Goal: Communication & Community: Share content

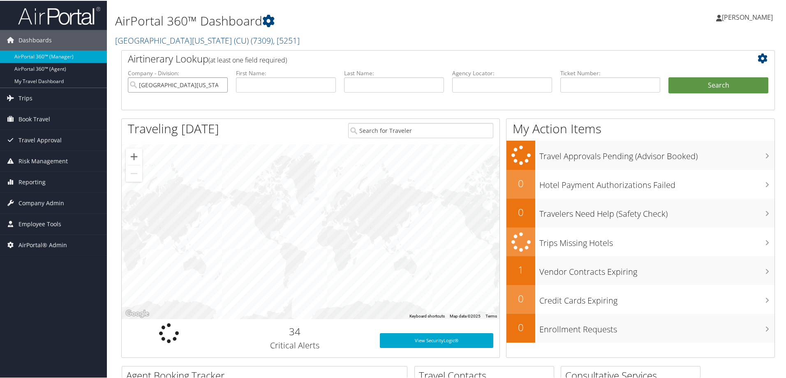
click at [219, 86] on input "University of Colorado (CU)" at bounding box center [178, 83] width 100 height 15
click at [260, 84] on input "text" at bounding box center [286, 83] width 100 height 15
type input "[PERSON_NAME]"
click at [729, 83] on button "Search" at bounding box center [718, 84] width 100 height 16
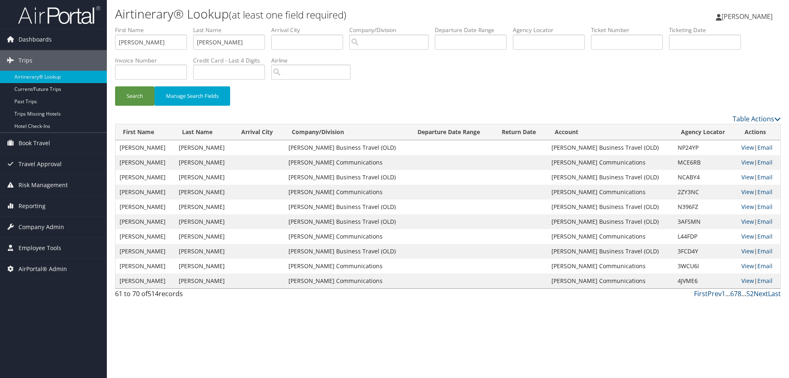
click at [774, 287] on td "View | Email" at bounding box center [758, 280] width 43 height 15
click at [774, 290] on link "Last" at bounding box center [774, 293] width 13 height 9
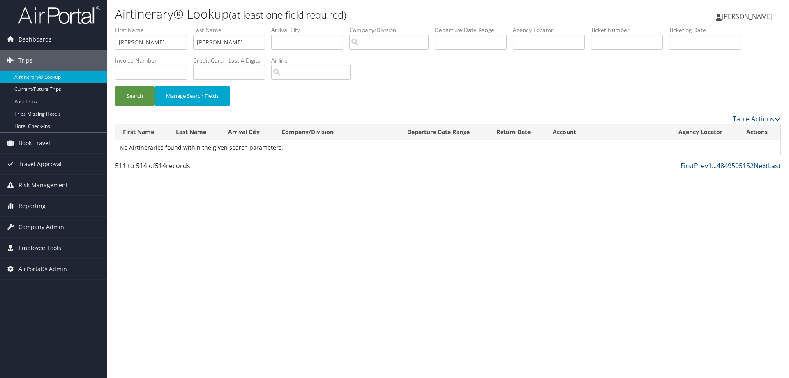
click at [699, 165] on link "Prev" at bounding box center [701, 165] width 14 height 9
click at [699, 166] on link "Prev" at bounding box center [701, 165] width 14 height 9
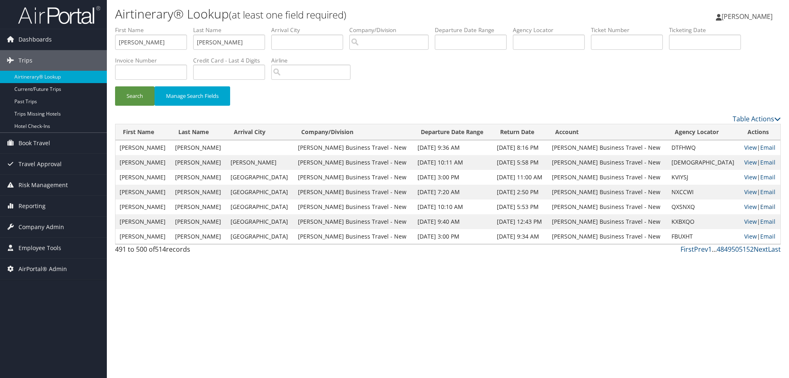
click at [768, 205] on link "Email" at bounding box center [767, 207] width 15 height 8
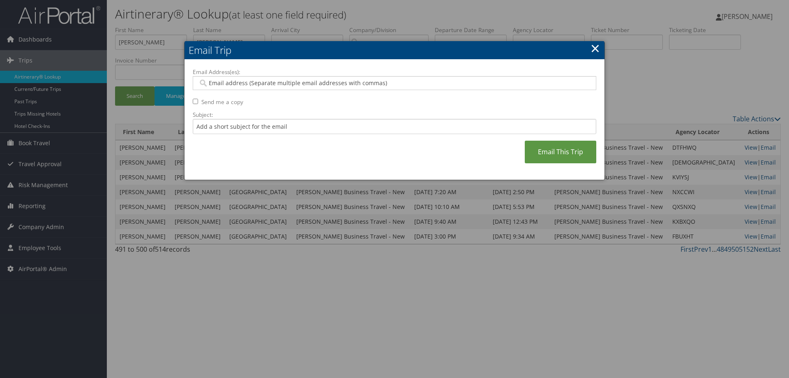
click at [304, 84] on input "Email Address(es):" at bounding box center [394, 83] width 392 height 8
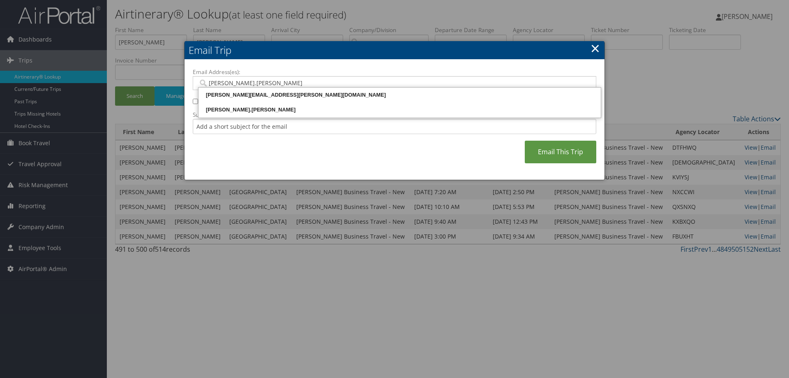
type input "[PERSON_NAME].[PERSON_NAME]@"
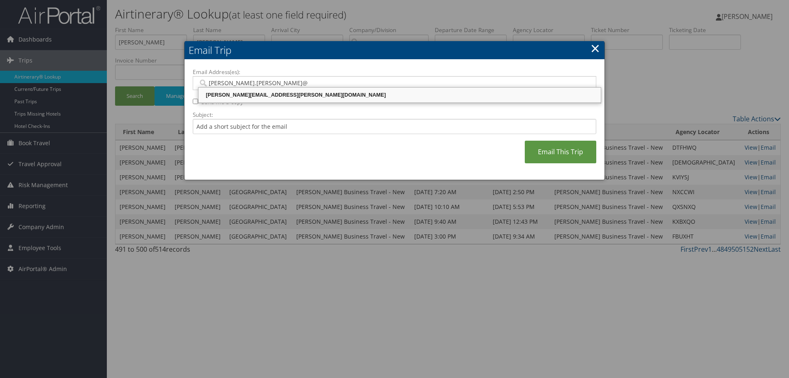
click at [277, 95] on div "[PERSON_NAME][EMAIL_ADDRESS][PERSON_NAME][DOMAIN_NAME]" at bounding box center [400, 95] width 400 height 8
type input "[PERSON_NAME][EMAIL_ADDRESS][PERSON_NAME][DOMAIN_NAME]"
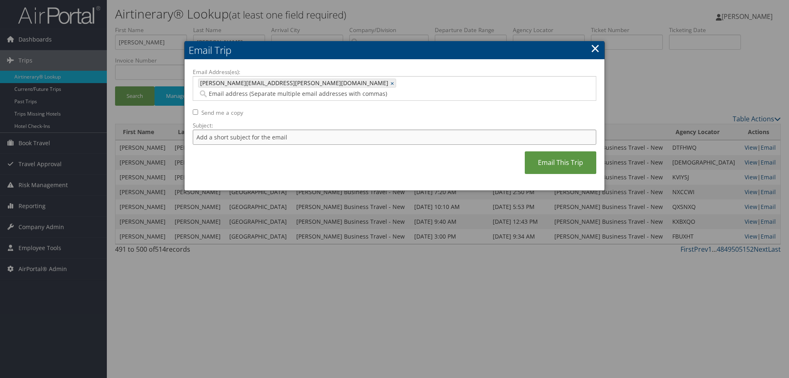
click at [272, 129] on input "Subject:" at bounding box center [394, 136] width 403 height 15
type input "Philly trip"
click at [554, 151] on link "Email This Trip" at bounding box center [560, 162] width 71 height 23
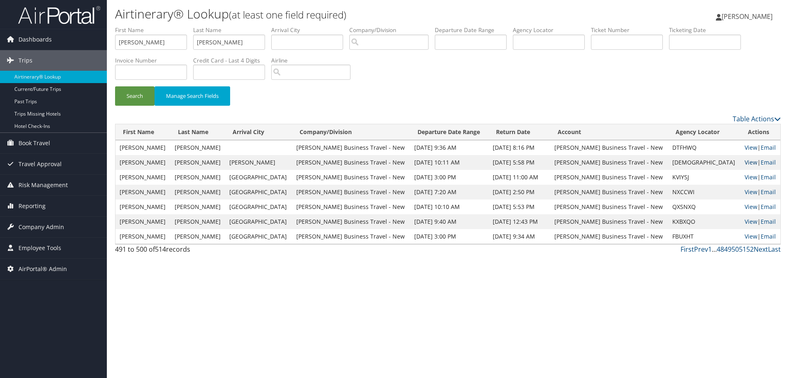
click at [744, 161] on link "View" at bounding box center [750, 162] width 13 height 8
click at [767, 161] on link "Email" at bounding box center [768, 162] width 15 height 8
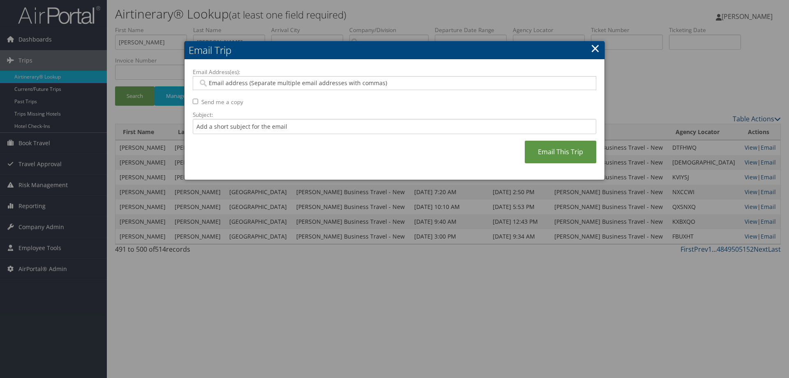
click at [372, 84] on input "Email Address(es):" at bounding box center [394, 83] width 392 height 8
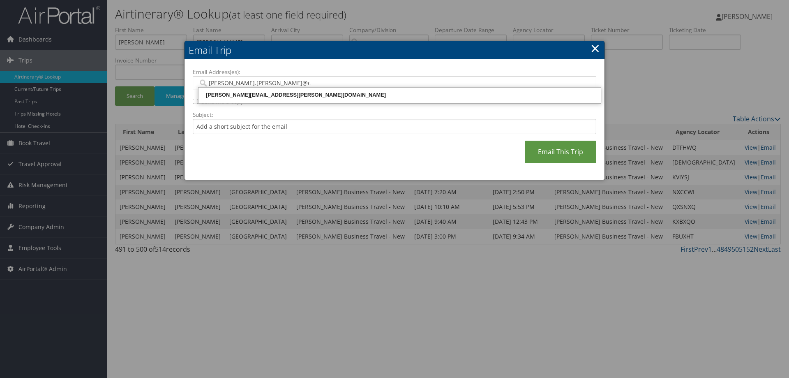
type input "[PERSON_NAME].[PERSON_NAME]@cb"
click at [277, 93] on div "[PERSON_NAME][EMAIL_ADDRESS][PERSON_NAME][DOMAIN_NAME]" at bounding box center [400, 95] width 400 height 8
type input "[PERSON_NAME][EMAIL_ADDRESS][PERSON_NAME][DOMAIN_NAME]"
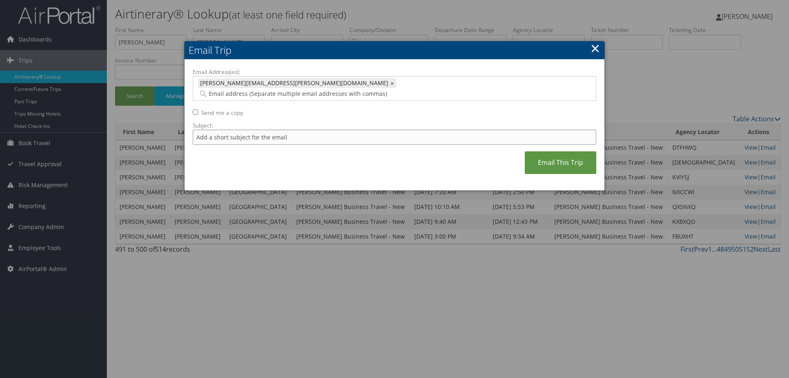
click at [260, 129] on input "Subject:" at bounding box center [394, 136] width 403 height 15
type input "[PERSON_NAME] Trip"
click at [572, 155] on link "Email This Trip" at bounding box center [560, 162] width 71 height 23
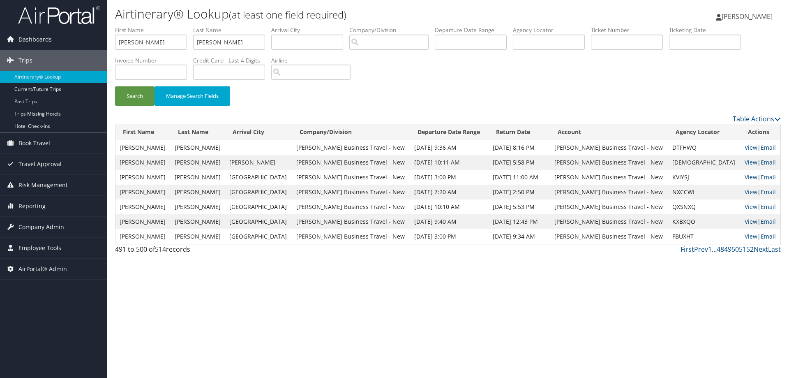
click at [744, 222] on link "View" at bounding box center [750, 221] width 13 height 8
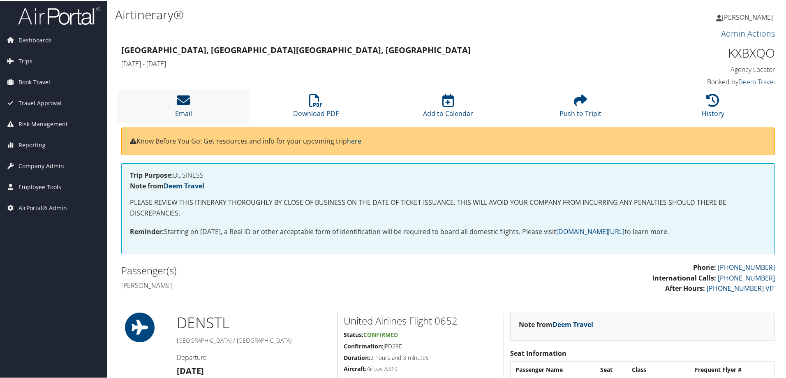
click at [180, 98] on icon at bounding box center [183, 99] width 13 height 13
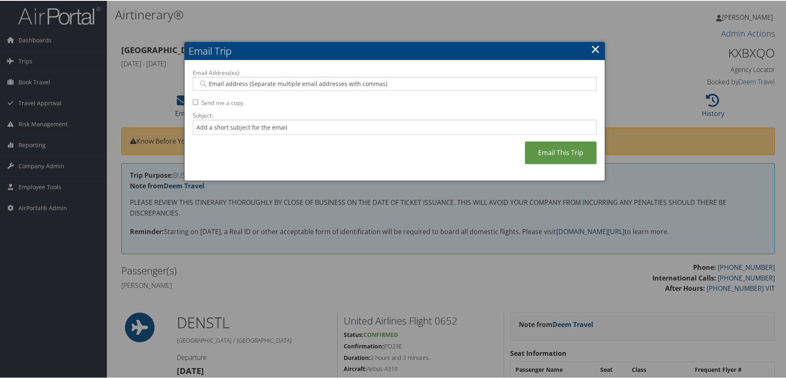
click at [216, 83] on input "Email Address(es):" at bounding box center [394, 83] width 392 height 8
type input "[PERSON_NAME]"
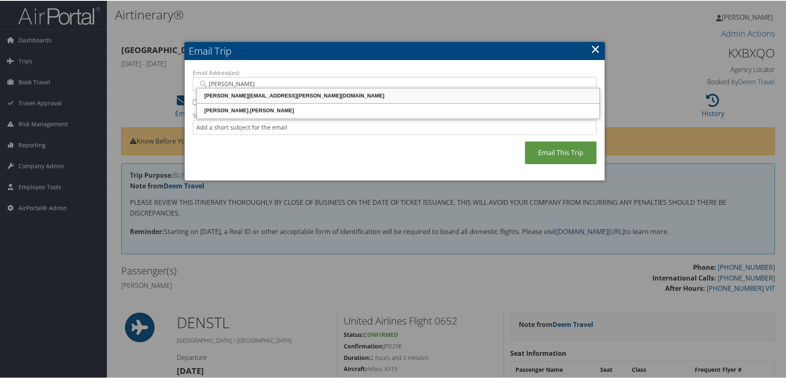
click at [236, 96] on div "[PERSON_NAME][EMAIL_ADDRESS][PERSON_NAME][DOMAIN_NAME]" at bounding box center [398, 95] width 400 height 8
type input "[PERSON_NAME][EMAIL_ADDRESS][PERSON_NAME][DOMAIN_NAME]"
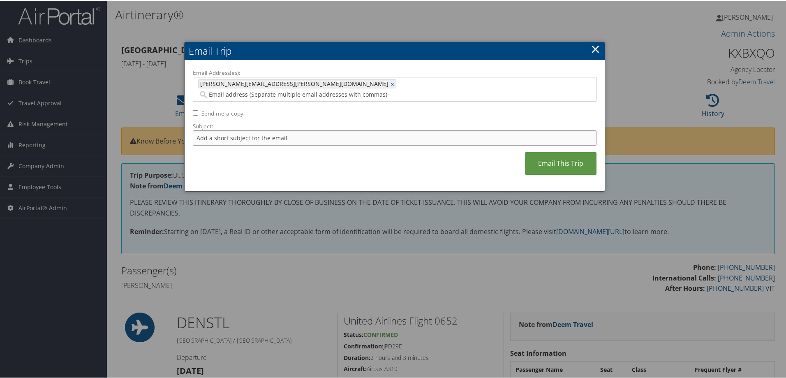
click at [240, 129] on input "Subject:" at bounding box center [394, 136] width 403 height 15
type input "Den to STL 23SEP"
click at [569, 151] on link "Email This Trip" at bounding box center [560, 162] width 71 height 23
